Goal: Check status: Check status

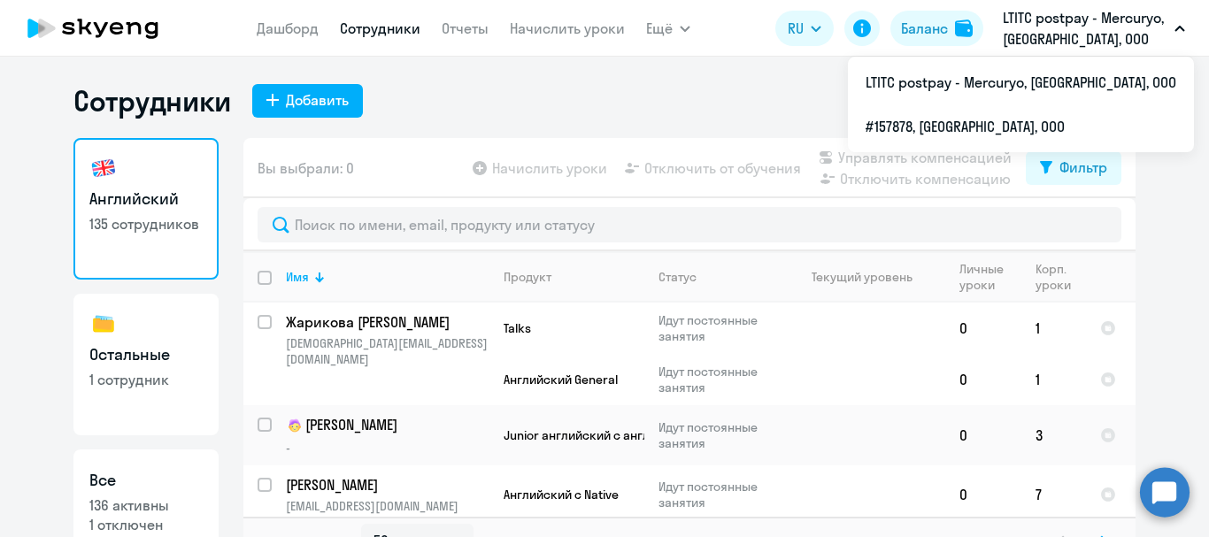
select select "50"
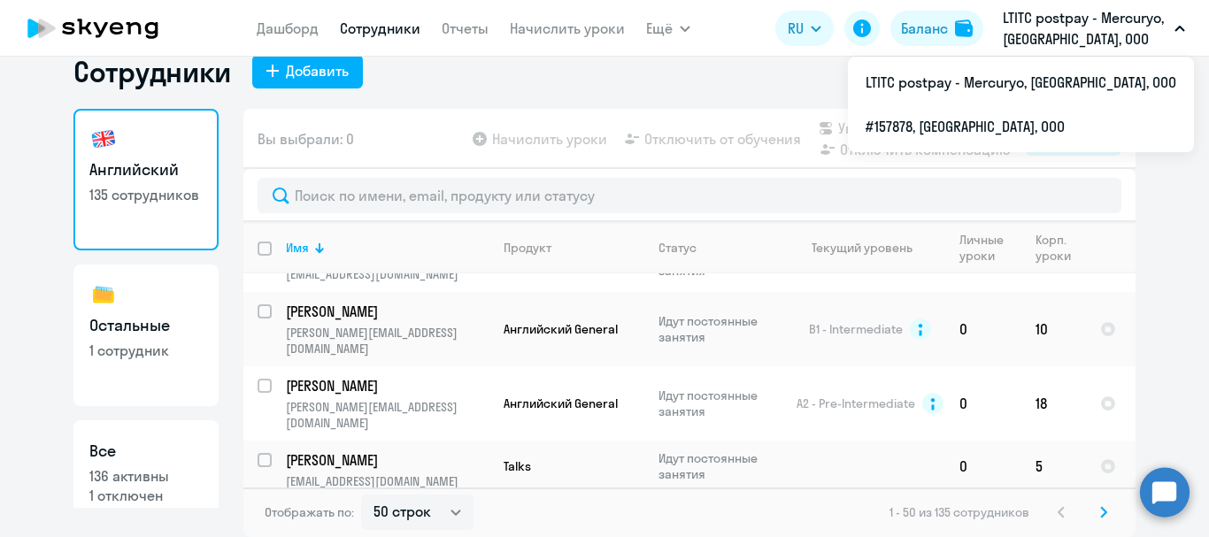
scroll to position [449, 0]
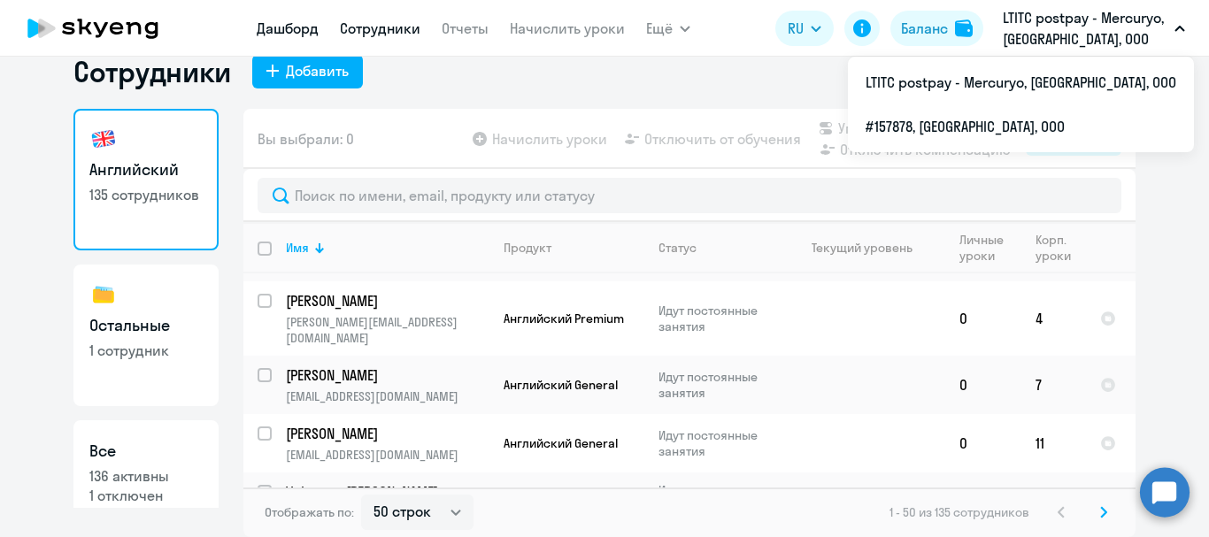
click at [274, 35] on link "Дашборд" at bounding box center [288, 28] width 62 height 18
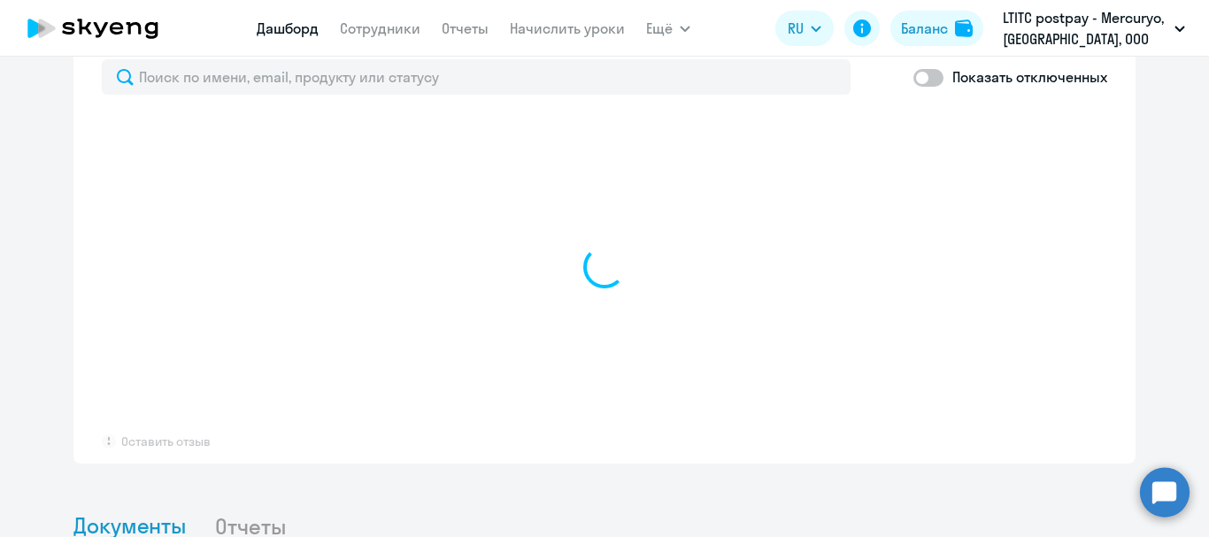
scroll to position [1099, 0]
select select "30"
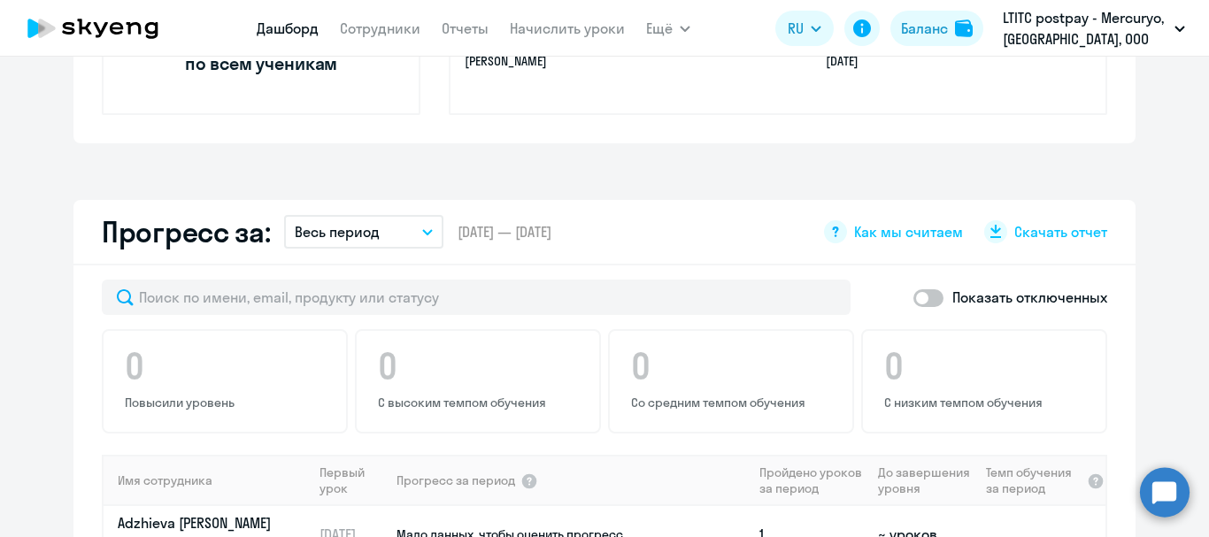
scroll to position [879, 0]
click at [407, 230] on button "Весь период" at bounding box center [363, 231] width 159 height 34
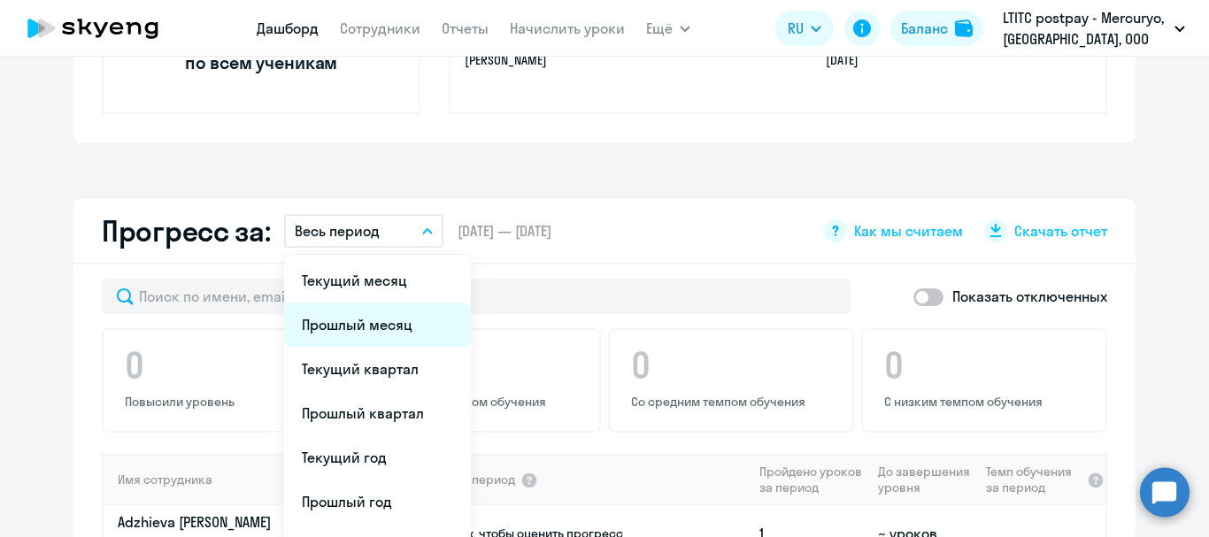
click at [339, 318] on li "Прошлый месяц" at bounding box center [377, 325] width 187 height 44
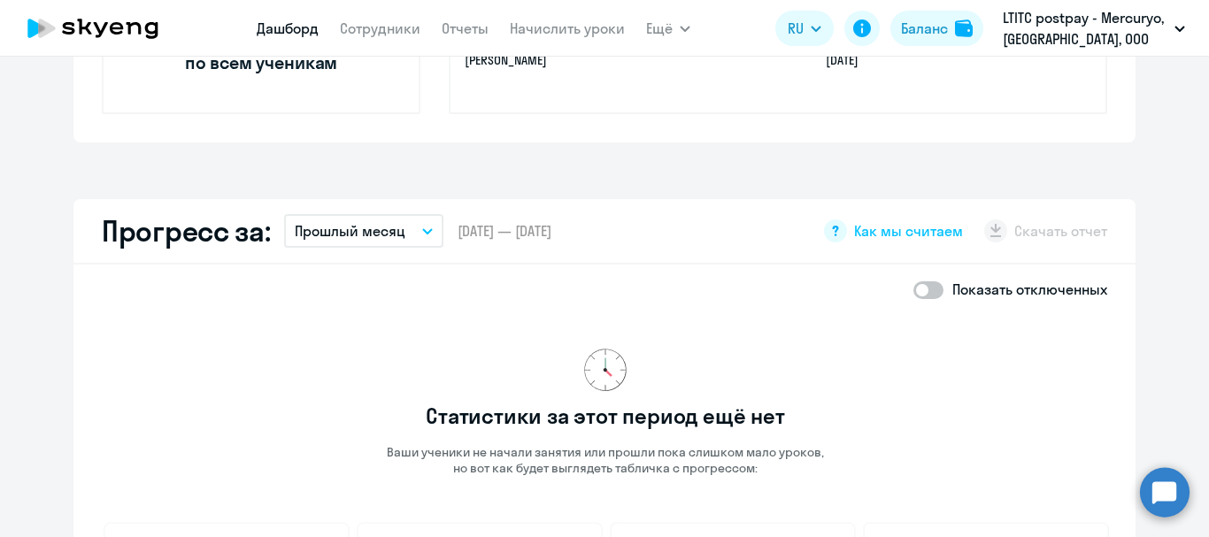
click at [422, 229] on icon "button" at bounding box center [427, 231] width 11 height 6
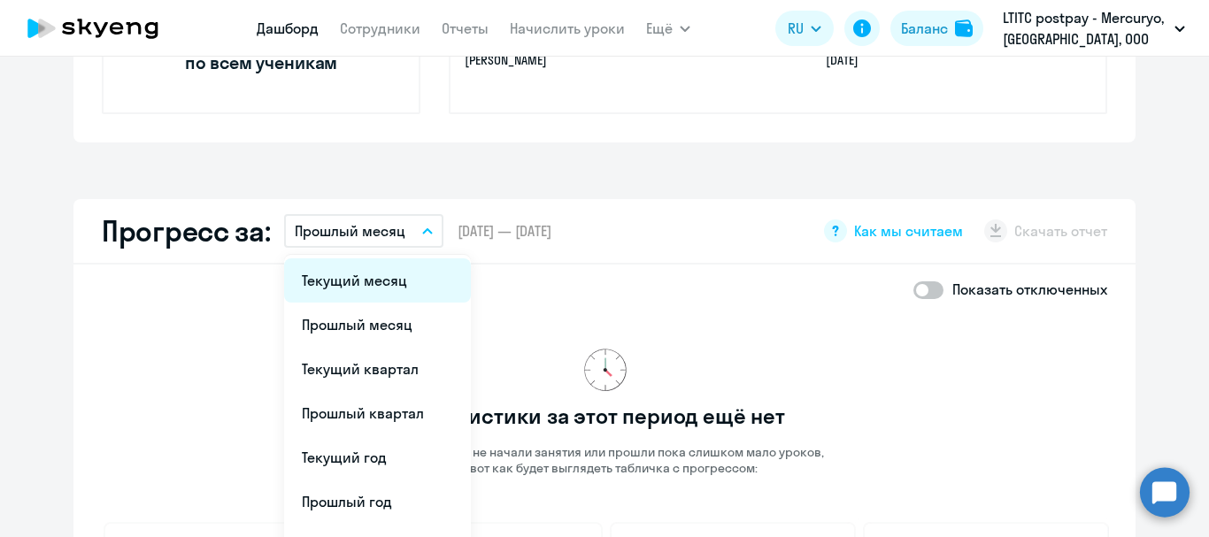
click at [381, 267] on li "Текущий месяц" at bounding box center [377, 280] width 187 height 44
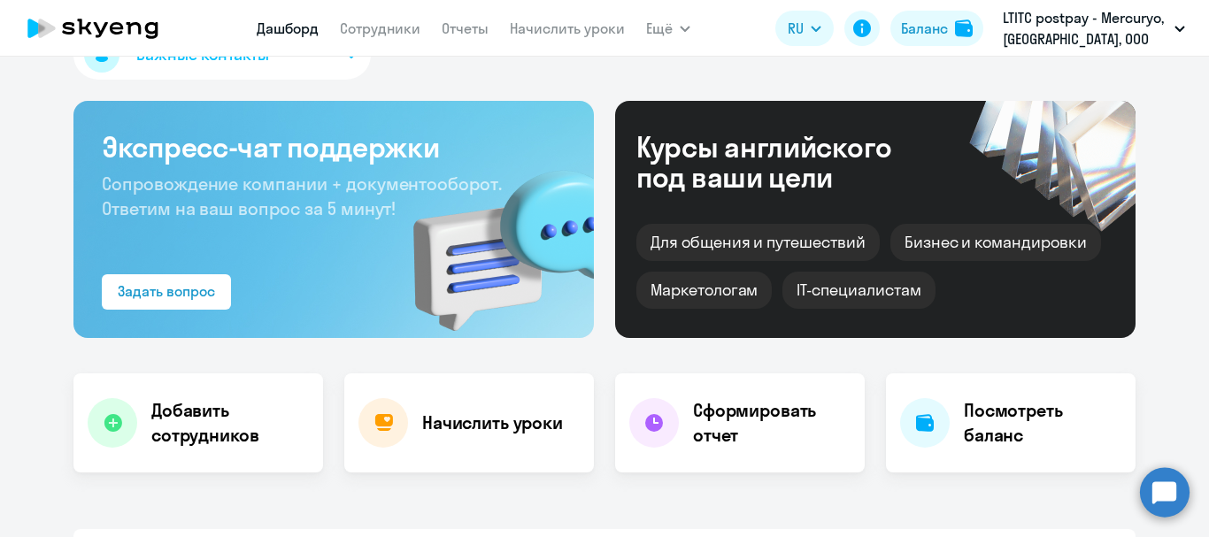
scroll to position [0, 0]
